Goal: Check status

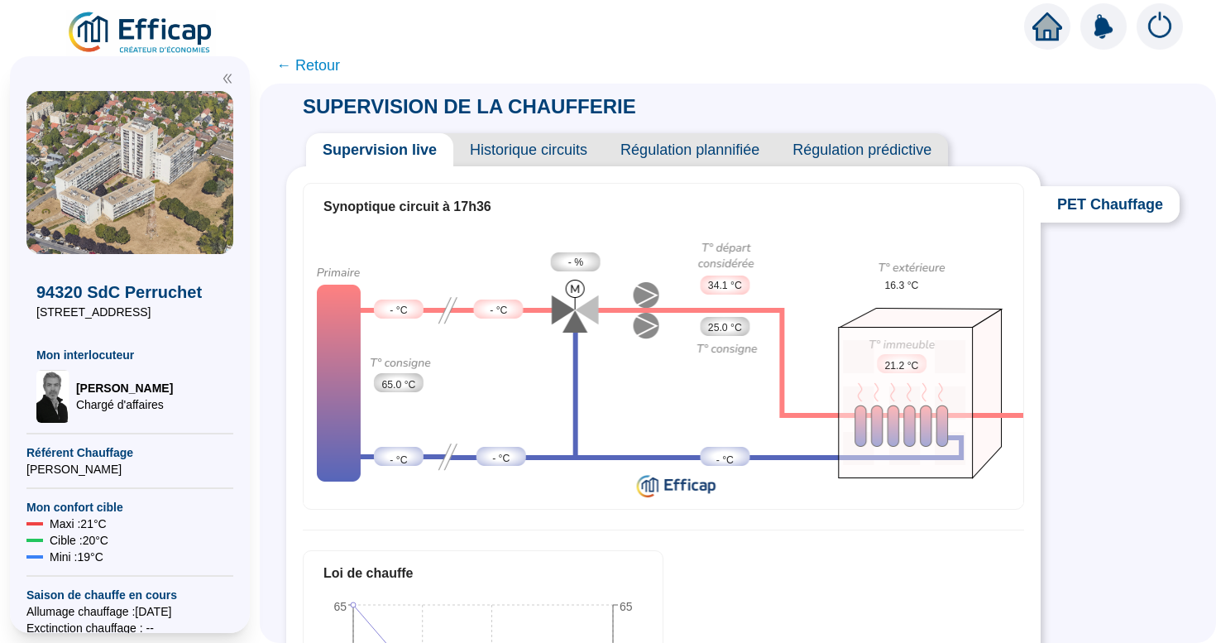
scroll to position [375, 0]
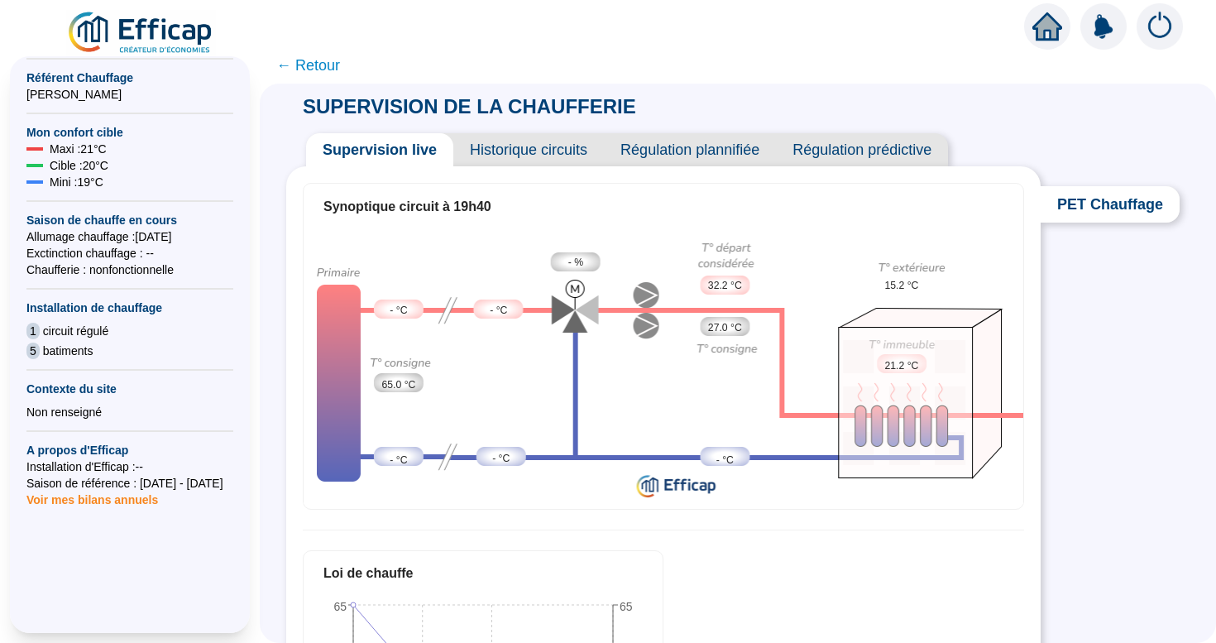
click at [1097, 209] on span "PET Chauffage" at bounding box center [1110, 204] width 139 height 36
